Goal: Task Accomplishment & Management: Use online tool/utility

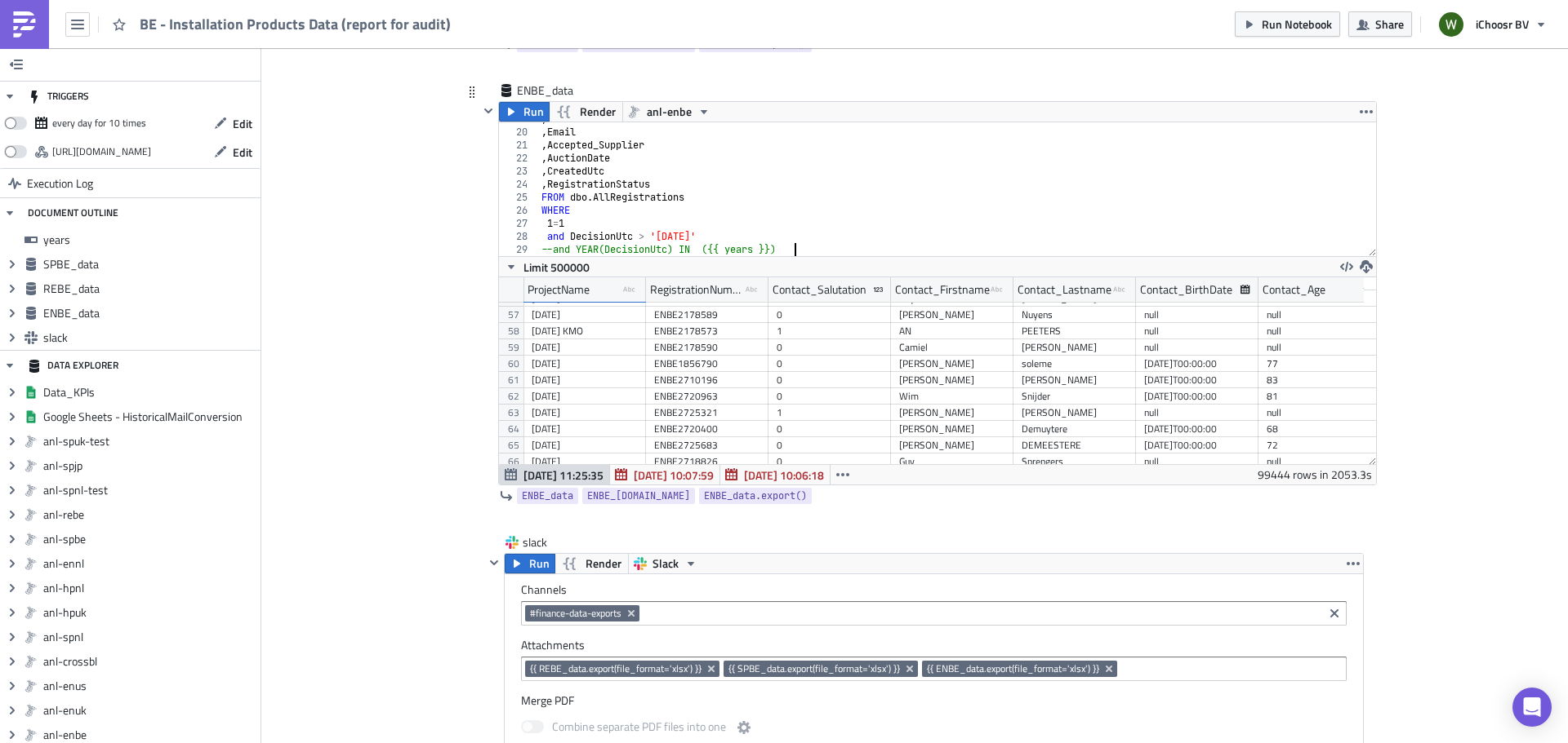
scroll to position [2168, 0]
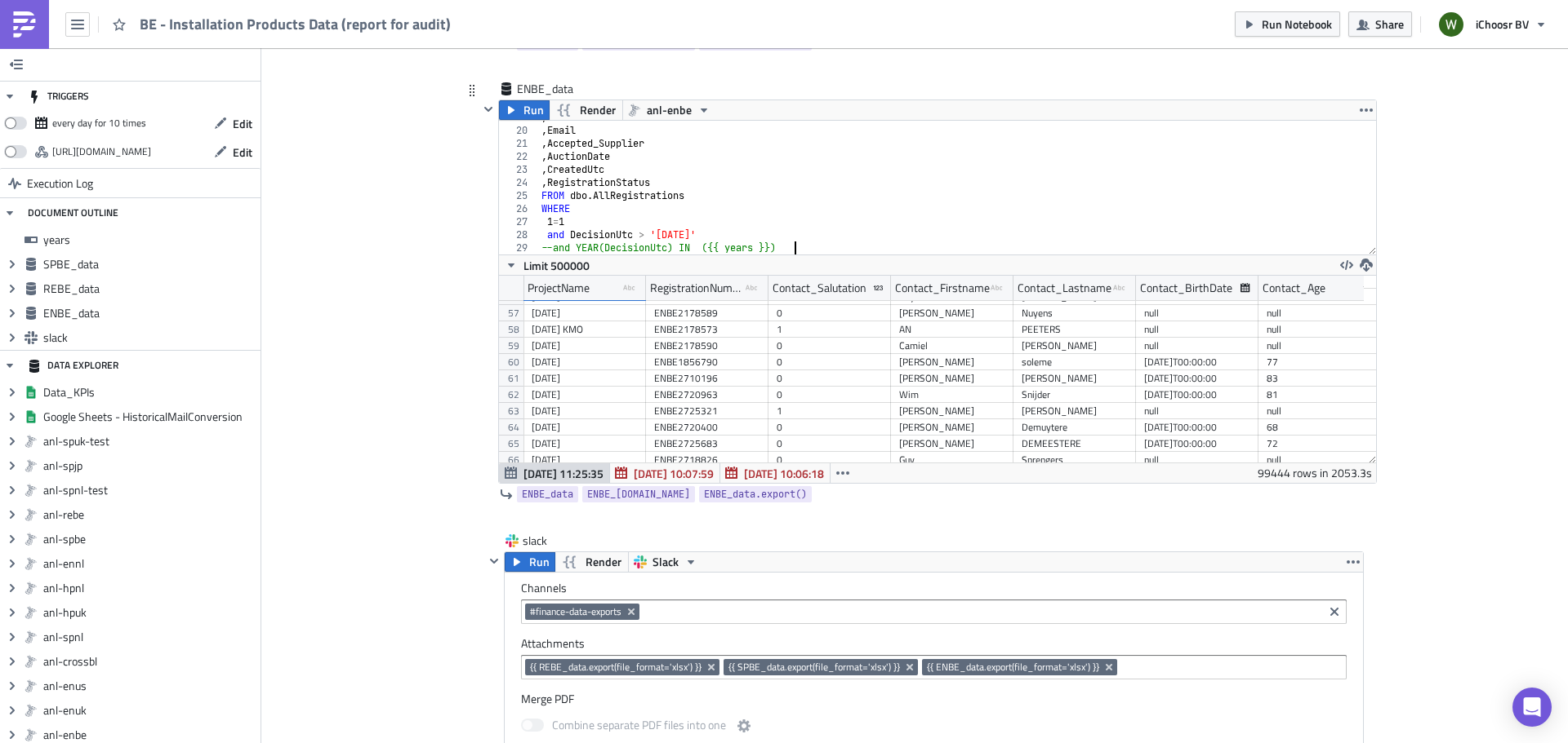
click at [540, 235] on div ", DecisionUtc , Email , Accepted_Supplier , AuctionDate , CreatedUtc , Registra…" at bounding box center [950, 191] width 826 height 160
click at [727, 204] on div ", DecisionUtc , Email , Accepted_Supplier , AuctionDate , CreatedUtc , Registra…" at bounding box center [950, 191] width 826 height 160
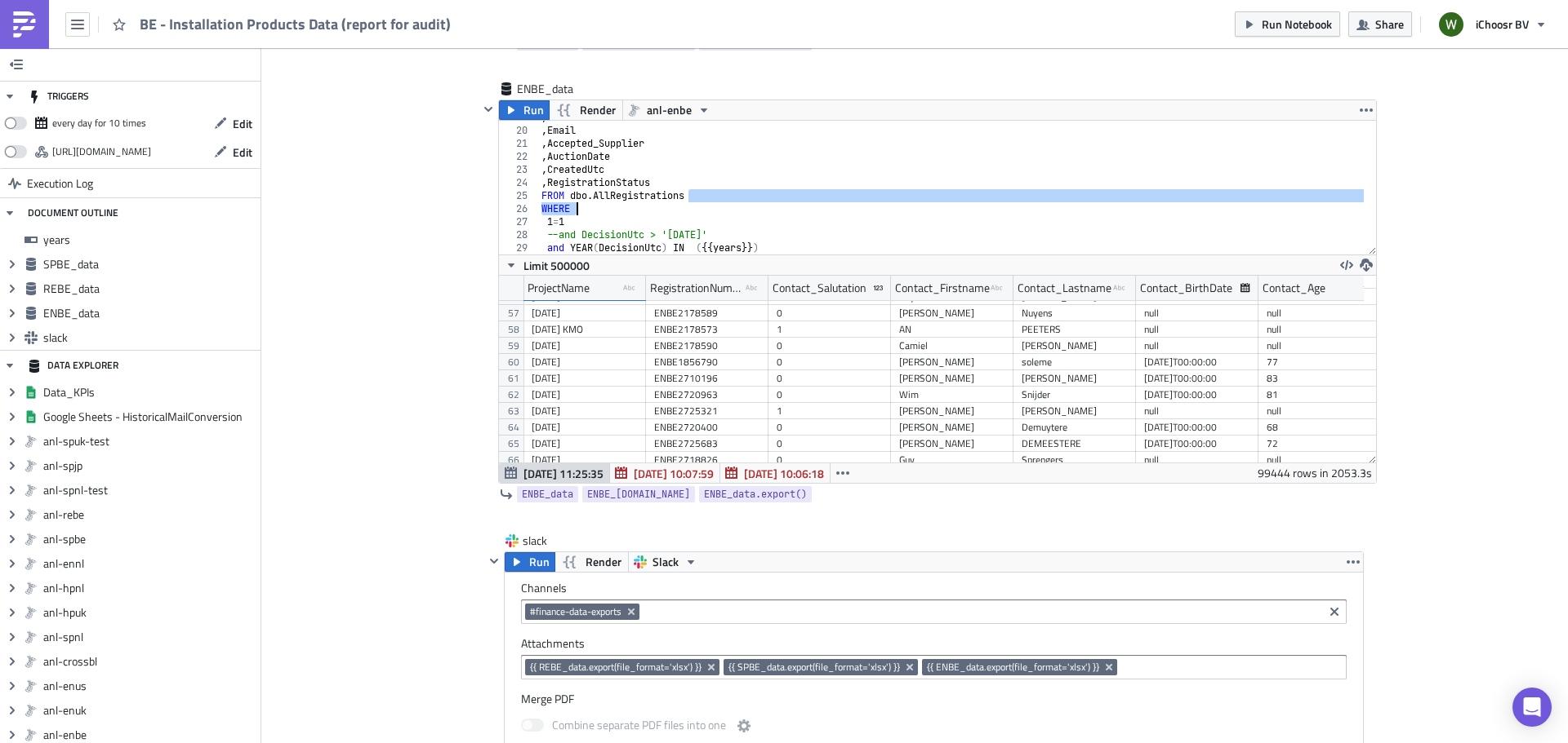
type textarea "FROM dbo.AllRegistrations WHERE"
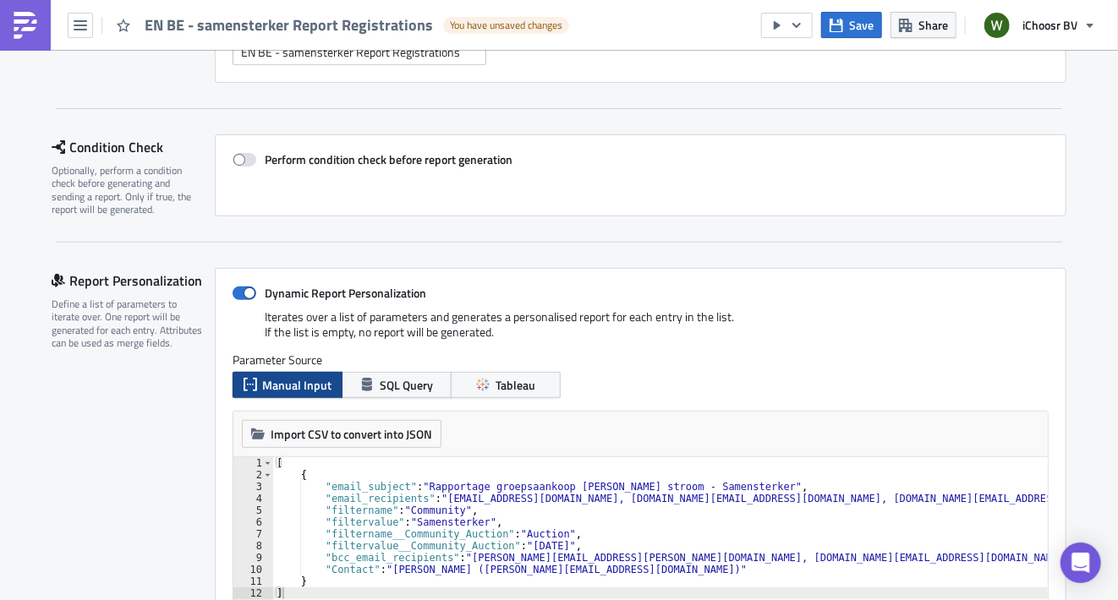
scroll to position [338, 0]
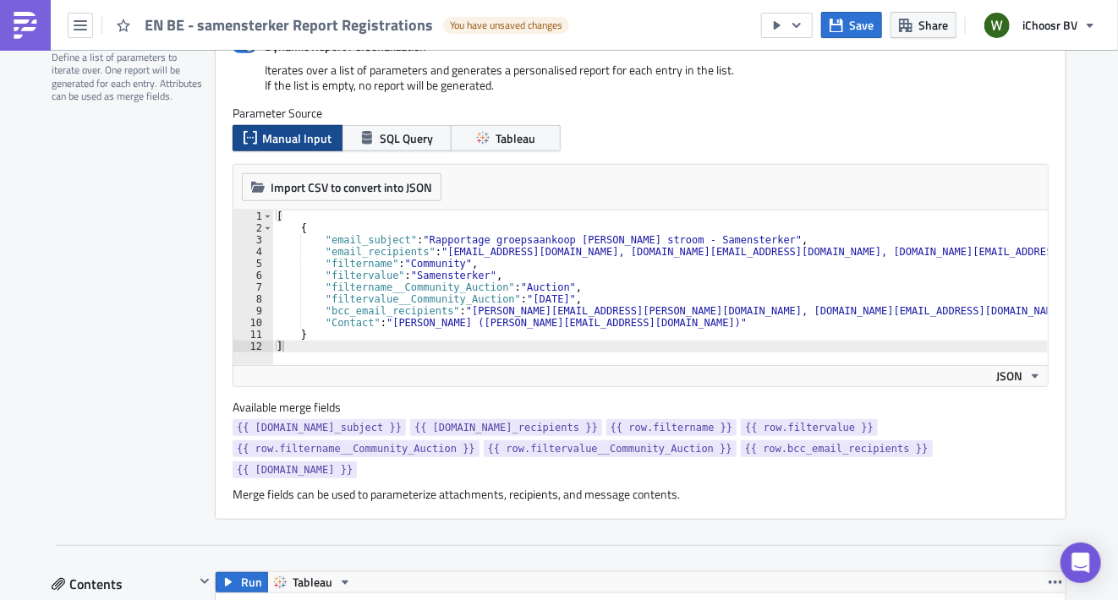
click at [509, 282] on div "[ { "email_subject" : "Rapportage groepsaankoop [PERSON_NAME] stroom - Samenste…" at bounding box center [778, 294] width 1011 height 166
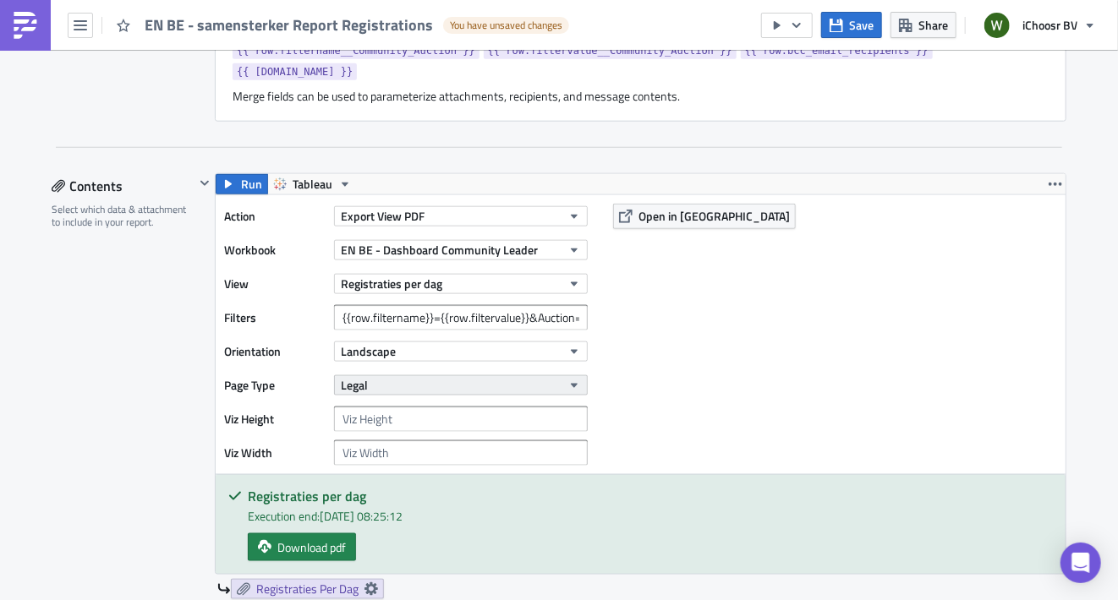
scroll to position [846, 0]
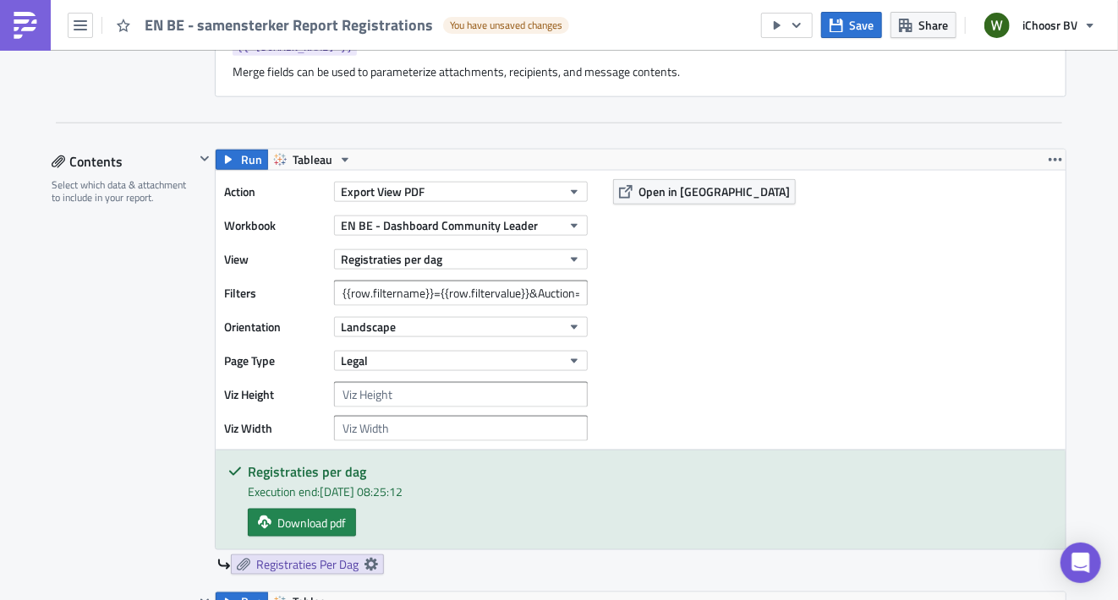
drag, startPoint x: 540, startPoint y: 324, endPoint x: 555, endPoint y: 324, distance: 14.4
click at [540, 324] on div "Action Export View PDF Workbook EN BE - Dashboard Community Leader View Registr…" at bounding box center [410, 310] width 372 height 262
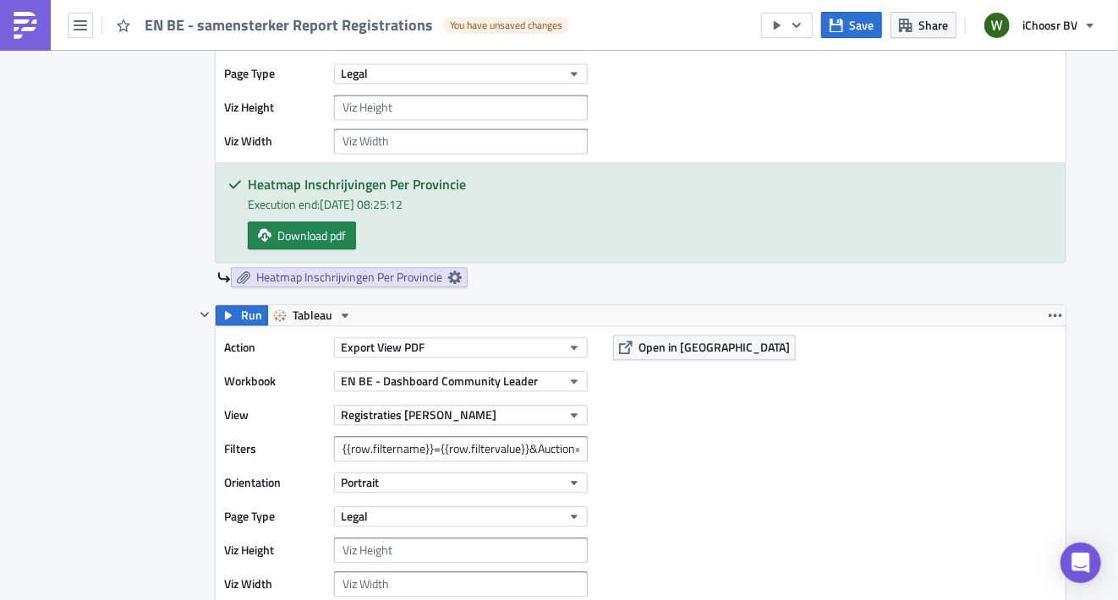
scroll to position [1607, 0]
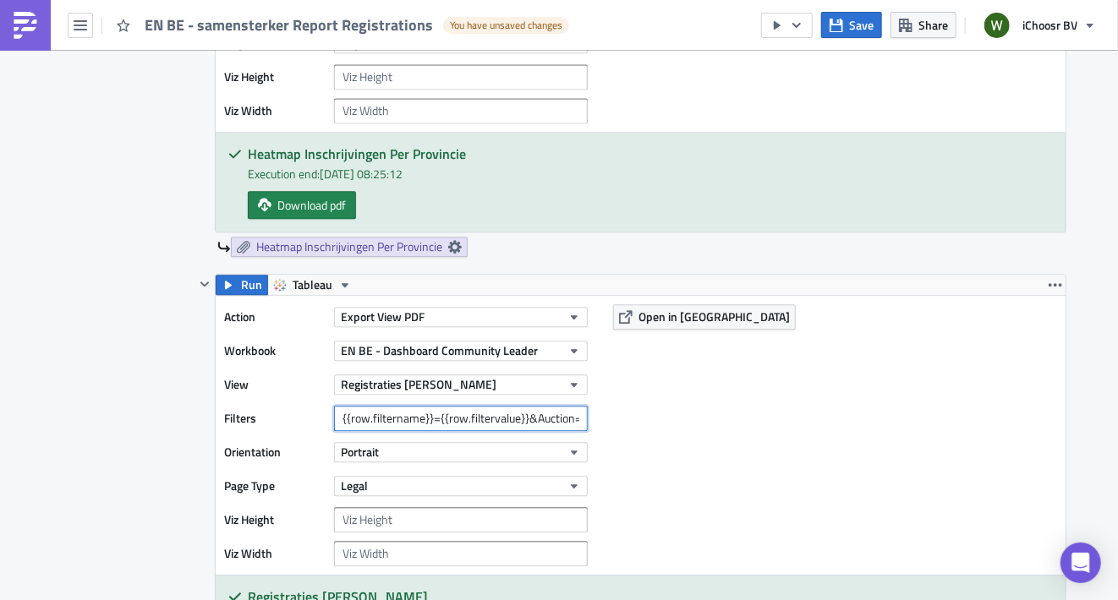
drag, startPoint x: 406, startPoint y: 395, endPoint x: 415, endPoint y: 392, distance: 9.9
click at [406, 406] on input "{{row.filtername}}={{row.filtervalue}}&Auction=[DATE]" at bounding box center [461, 418] width 254 height 25
click at [478, 406] on input "{{row.filtername}}={{row.filtervalue}}&Auction=[DATE]" at bounding box center [461, 418] width 254 height 25
click at [556, 406] on input "{{row.filtername}}={{row.filtervalue}}&Auction=[DATE]" at bounding box center [461, 418] width 254 height 25
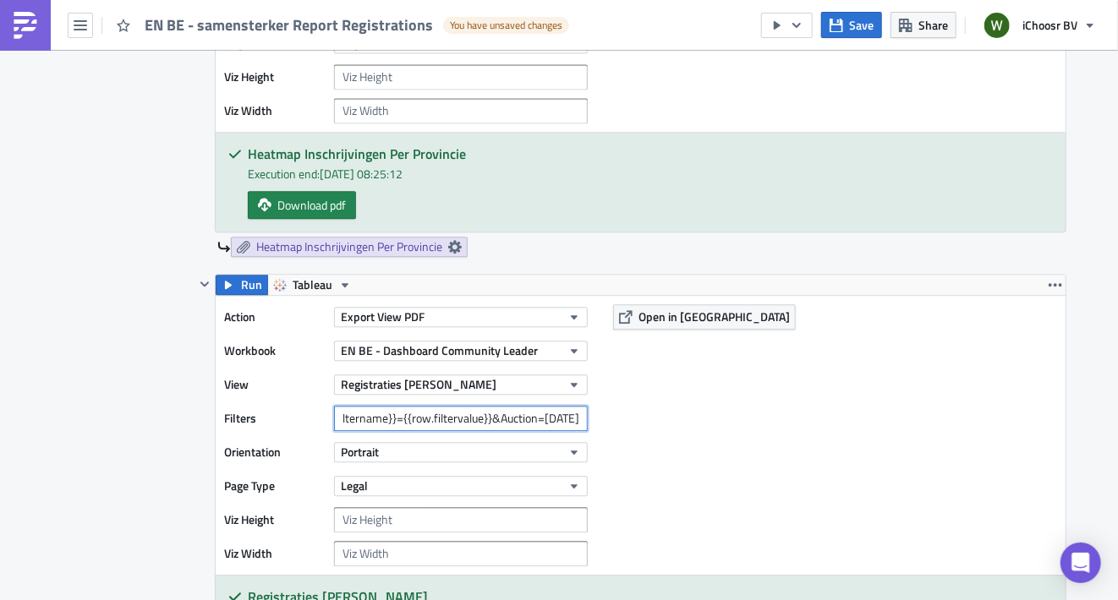
drag, startPoint x: 551, startPoint y: 392, endPoint x: 606, endPoint y: 386, distance: 55.2
click at [605, 388] on div "Action Export View PDF Workbook EN BE - Dashboard Community Leader View Registr…" at bounding box center [641, 435] width 850 height 279
click at [349, 406] on input "{{row.filtername}}={{row.filtervalue}}&Auction=[DATE]" at bounding box center [461, 418] width 254 height 25
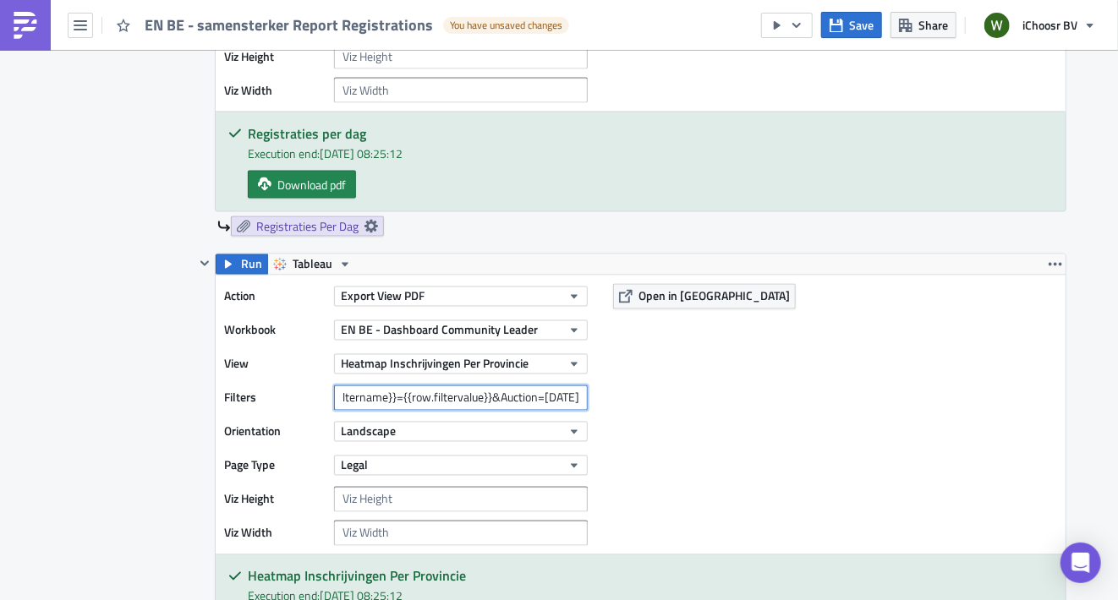
drag, startPoint x: 544, startPoint y: 369, endPoint x: 606, endPoint y: 371, distance: 62.6
click at [595, 376] on div "Action Export View PDF Workbook EN BE - Dashboard Community Leader View Heatmap…" at bounding box center [641, 415] width 850 height 279
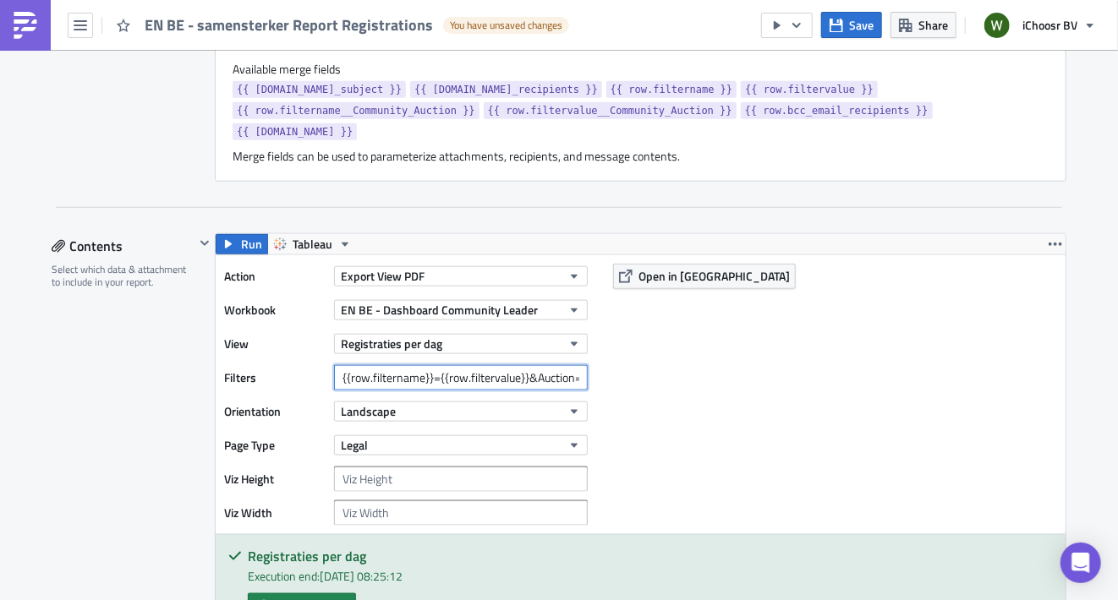
scroll to position [0, 138]
drag, startPoint x: 546, startPoint y: 354, endPoint x: 639, endPoint y: 343, distance: 93.7
click at [639, 343] on div "Action Export View PDF Workbook EN BE - Dashboard Community Leader View Registr…" at bounding box center [641, 394] width 850 height 279
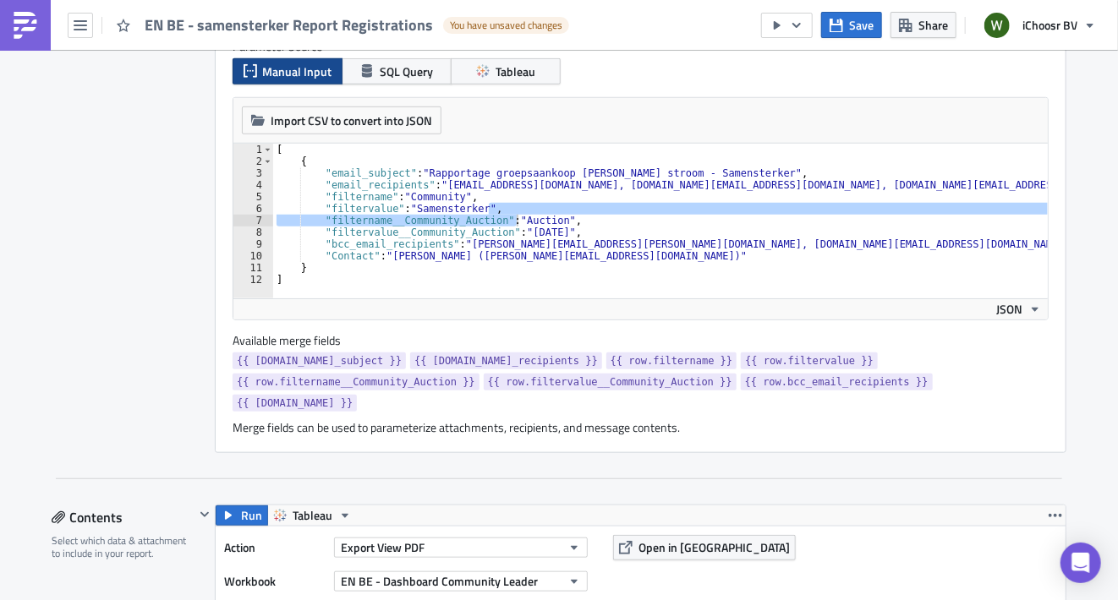
scroll to position [338, 0]
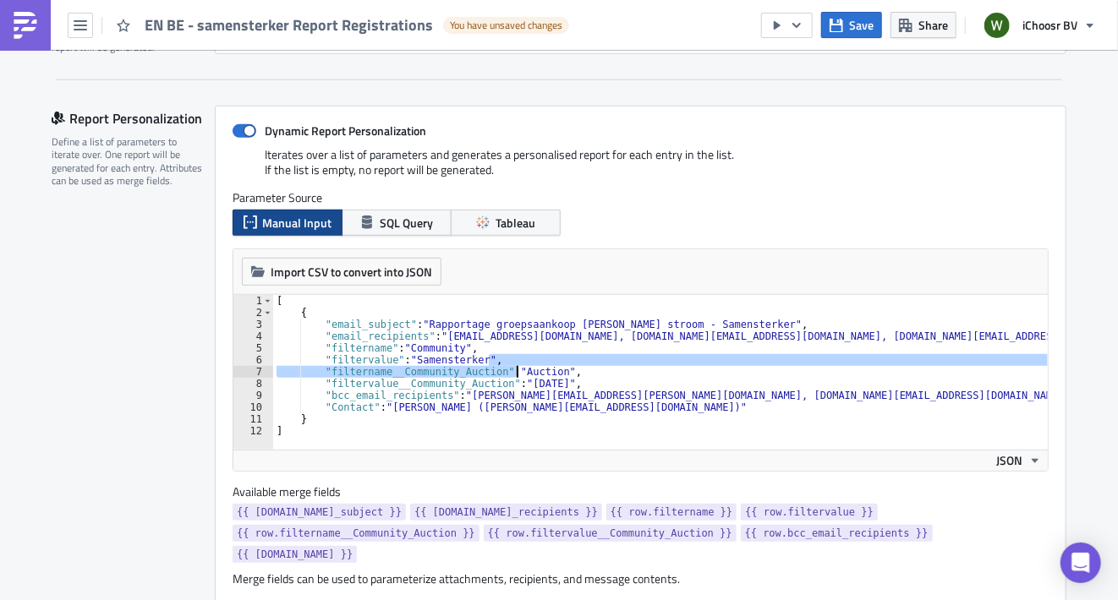
click at [449, 370] on div "[ { "email_subject" : "Rapportage groepsaankoop [PERSON_NAME] stroom - Samenste…" at bounding box center [660, 372] width 775 height 155
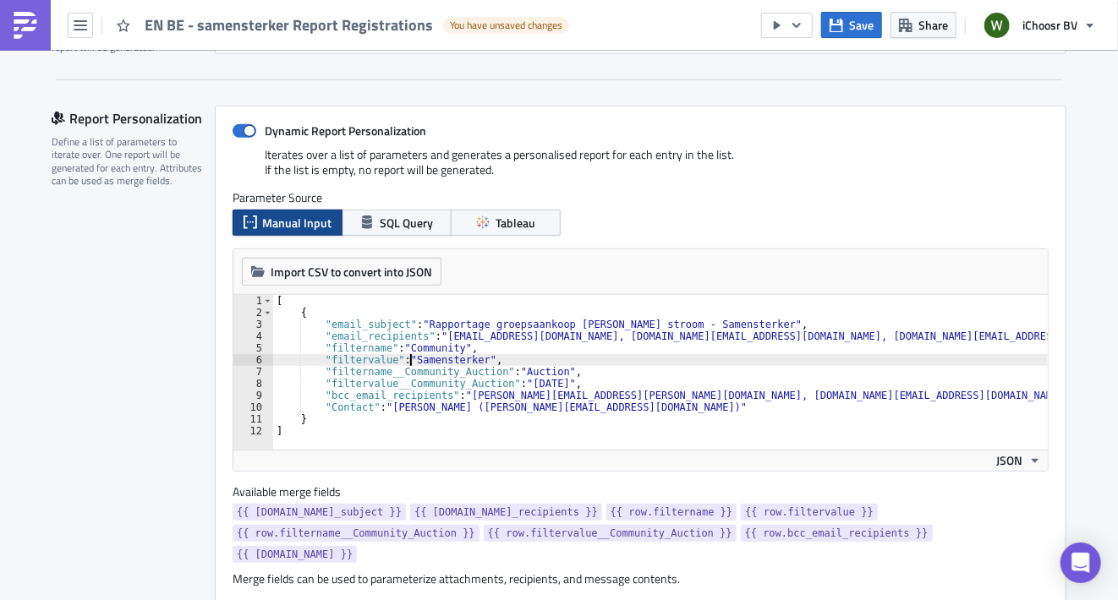
click at [406, 358] on div "[ { "email_subject" : "Rapportage groepsaankoop [PERSON_NAME] stroom - Samenste…" at bounding box center [778, 378] width 1011 height 166
type textarea ""filtervalue": "samensterker","
click at [990, 219] on div "Manual Input SQL Query Tableau" at bounding box center [641, 223] width 816 height 26
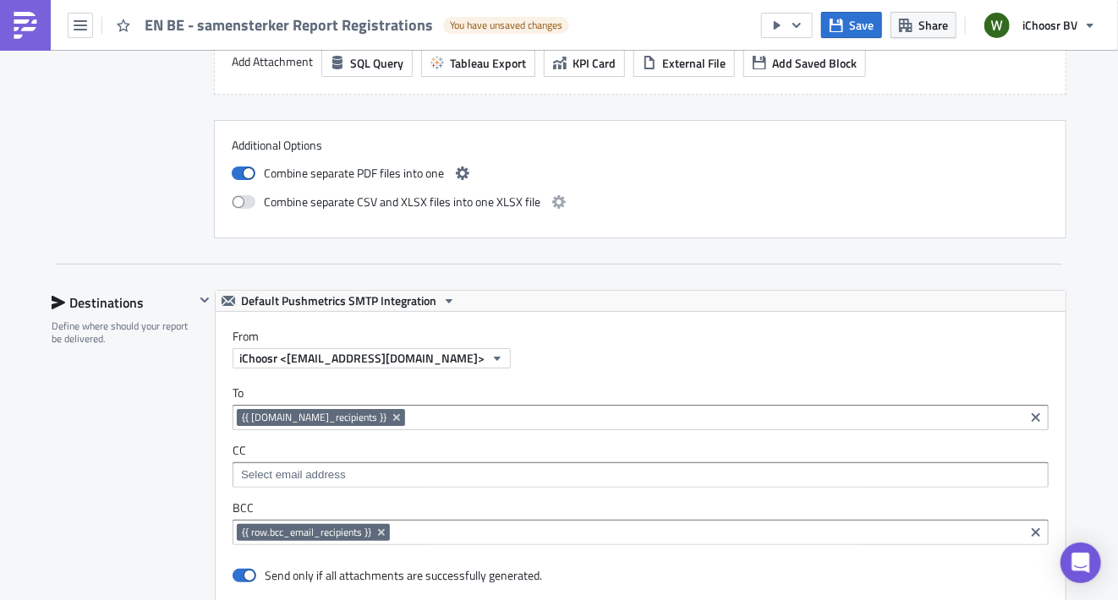
scroll to position [2706, 0]
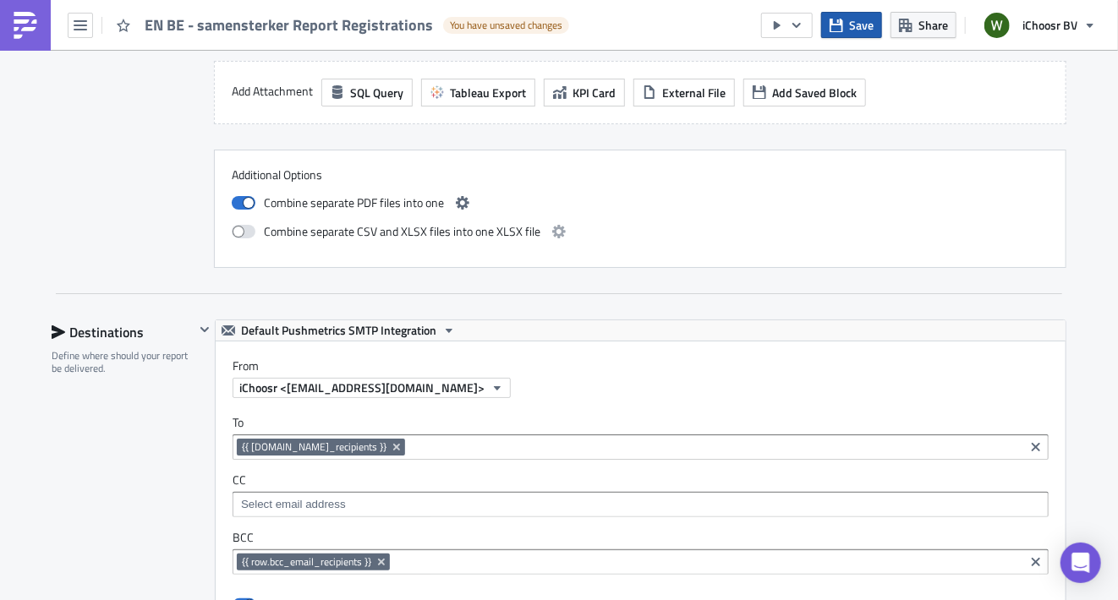
click at [858, 19] on span "Save" at bounding box center [861, 25] width 25 height 18
click at [805, 26] on button "button" at bounding box center [787, 25] width 52 height 25
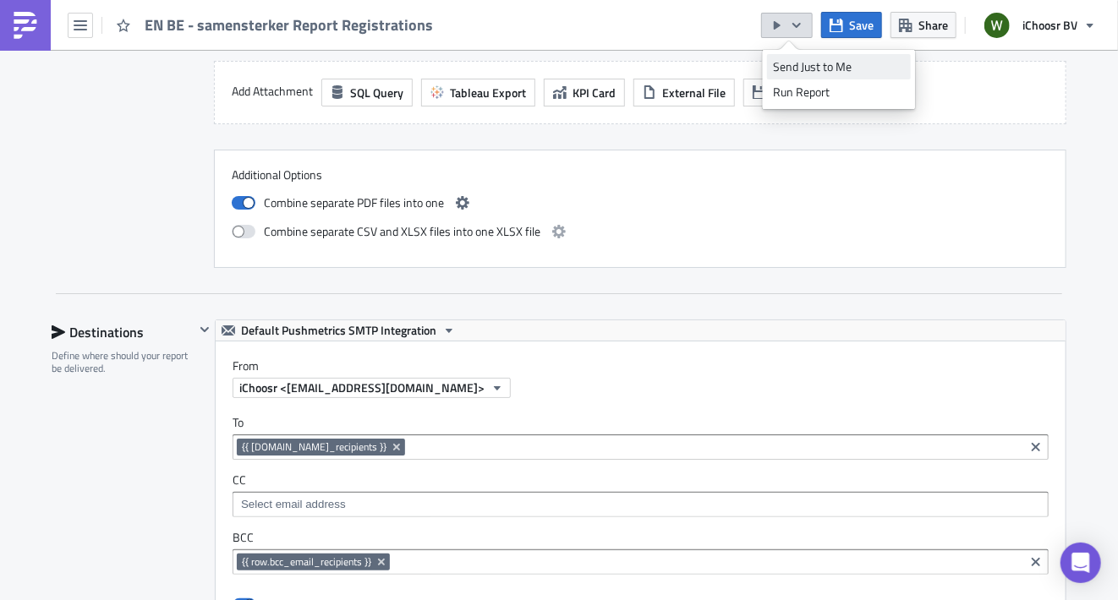
click at [801, 67] on div "Send Just to Me" at bounding box center [839, 66] width 132 height 17
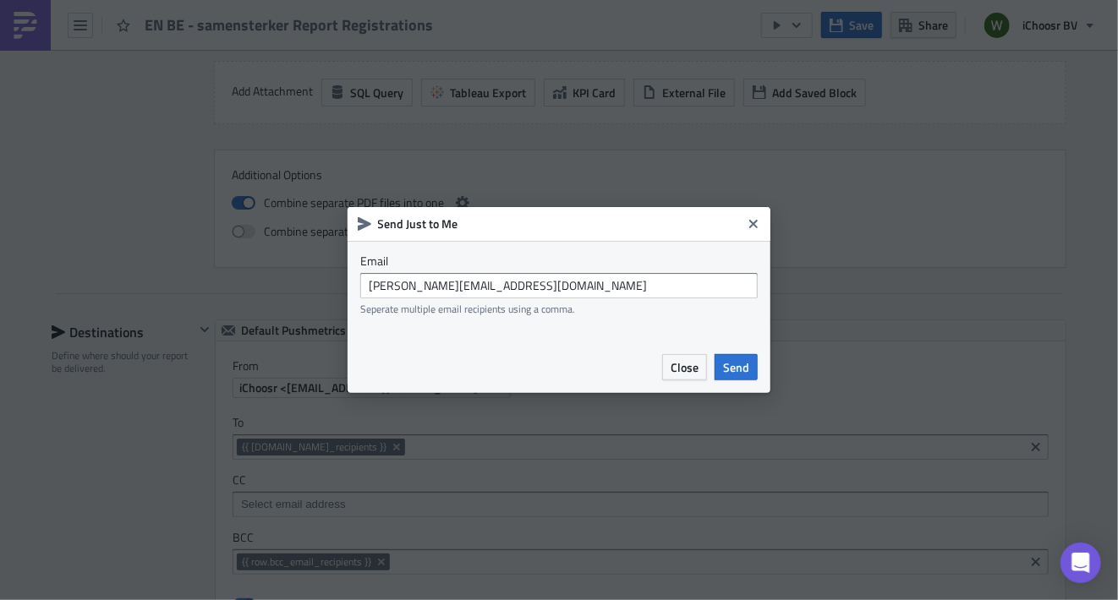
click at [733, 359] on span "Send" at bounding box center [736, 368] width 26 height 18
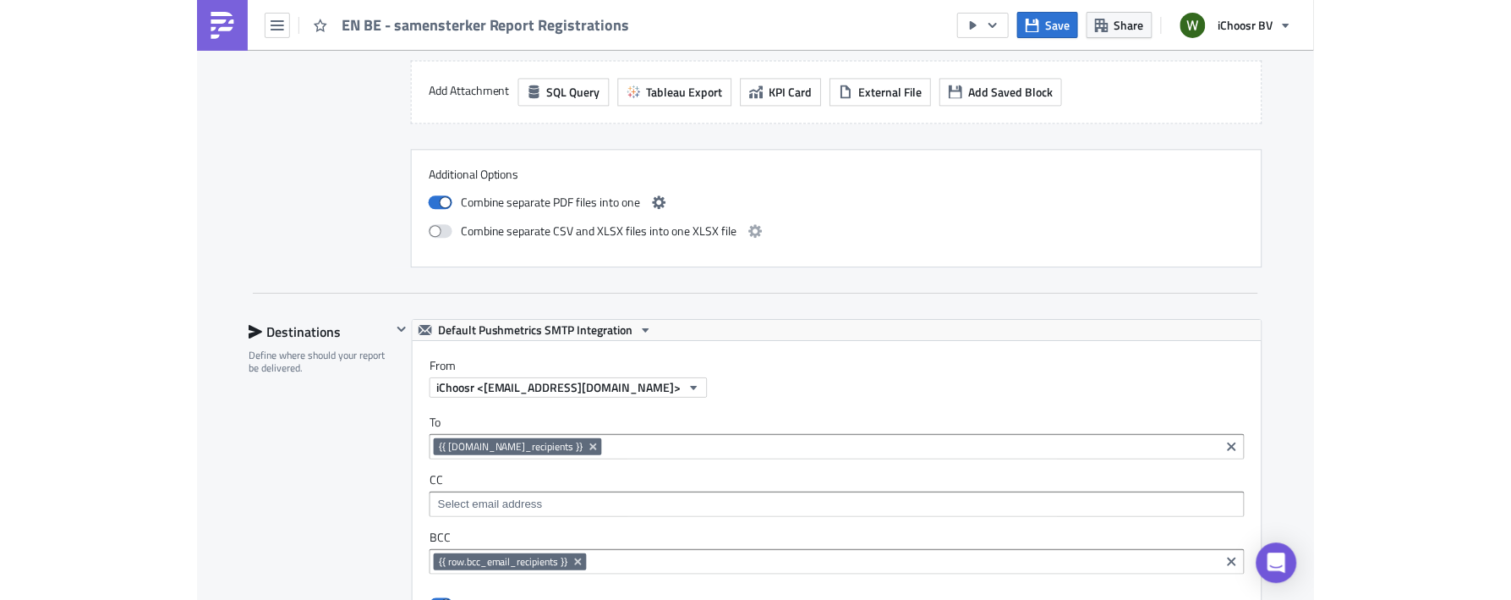
scroll to position [0, 12]
